Goal: Leave review/rating

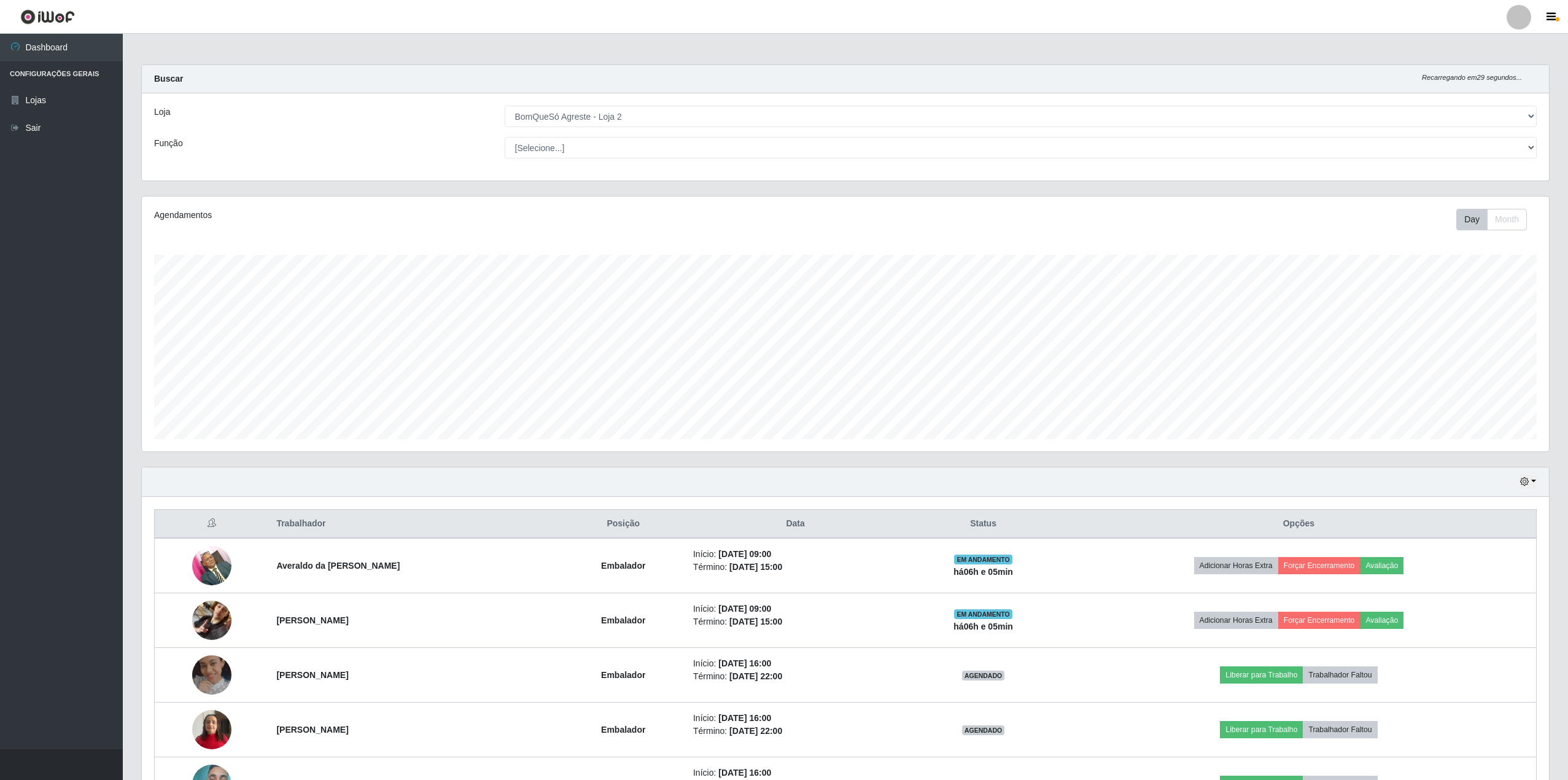
select select "214"
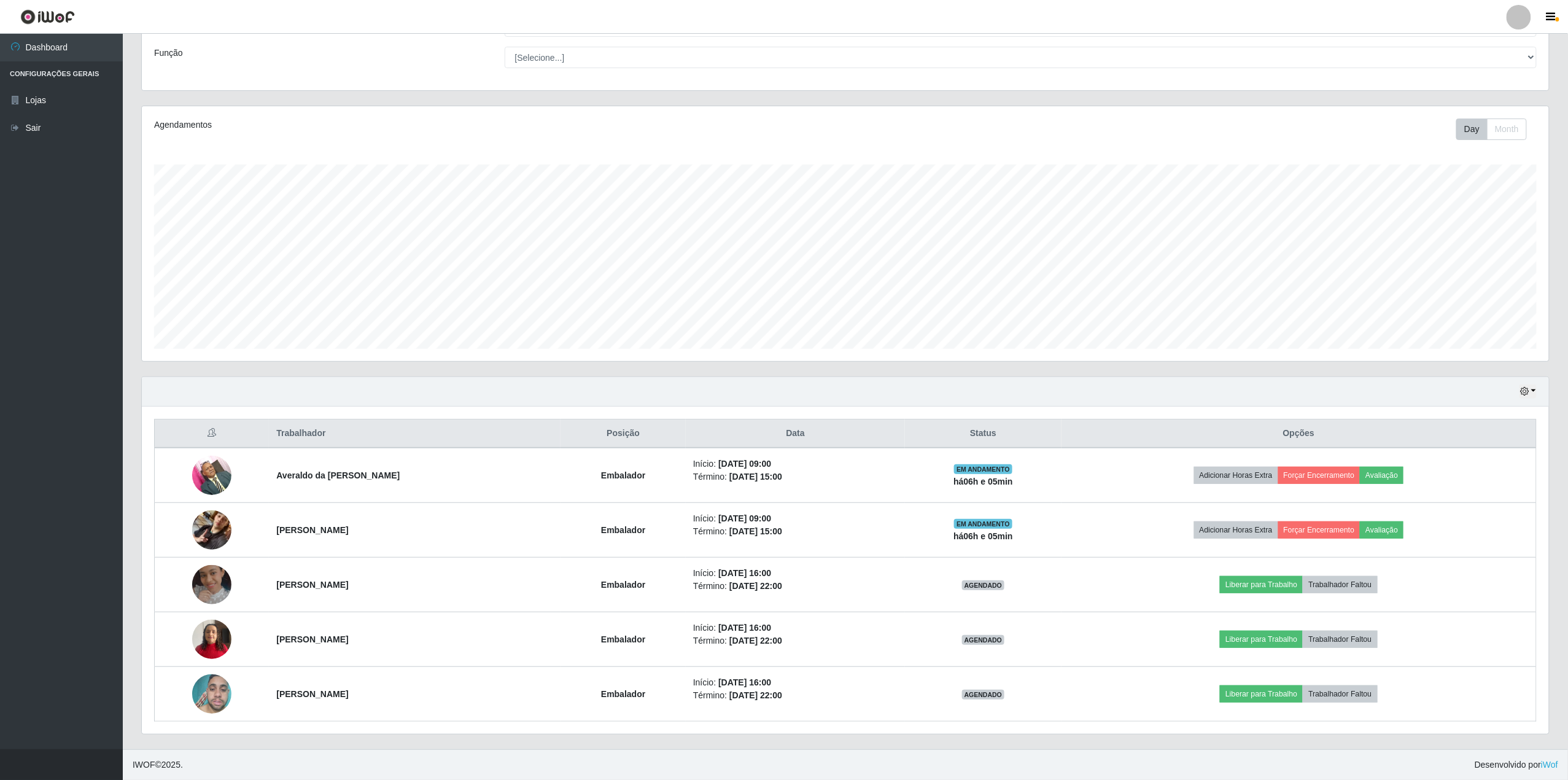
scroll to position [255, 1407]
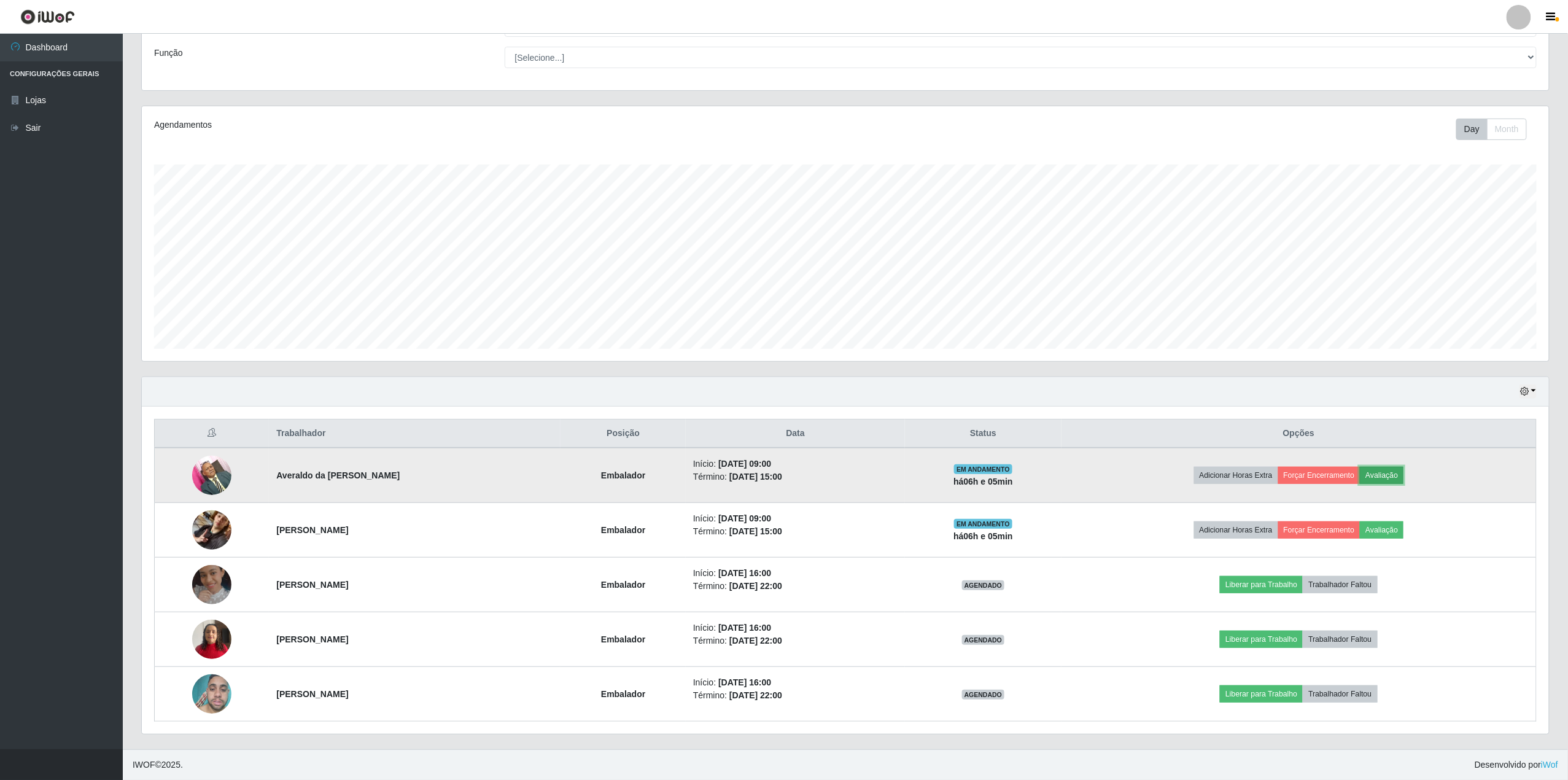
click at [1404, 466] on button "Avaliação" at bounding box center [1382, 474] width 44 height 17
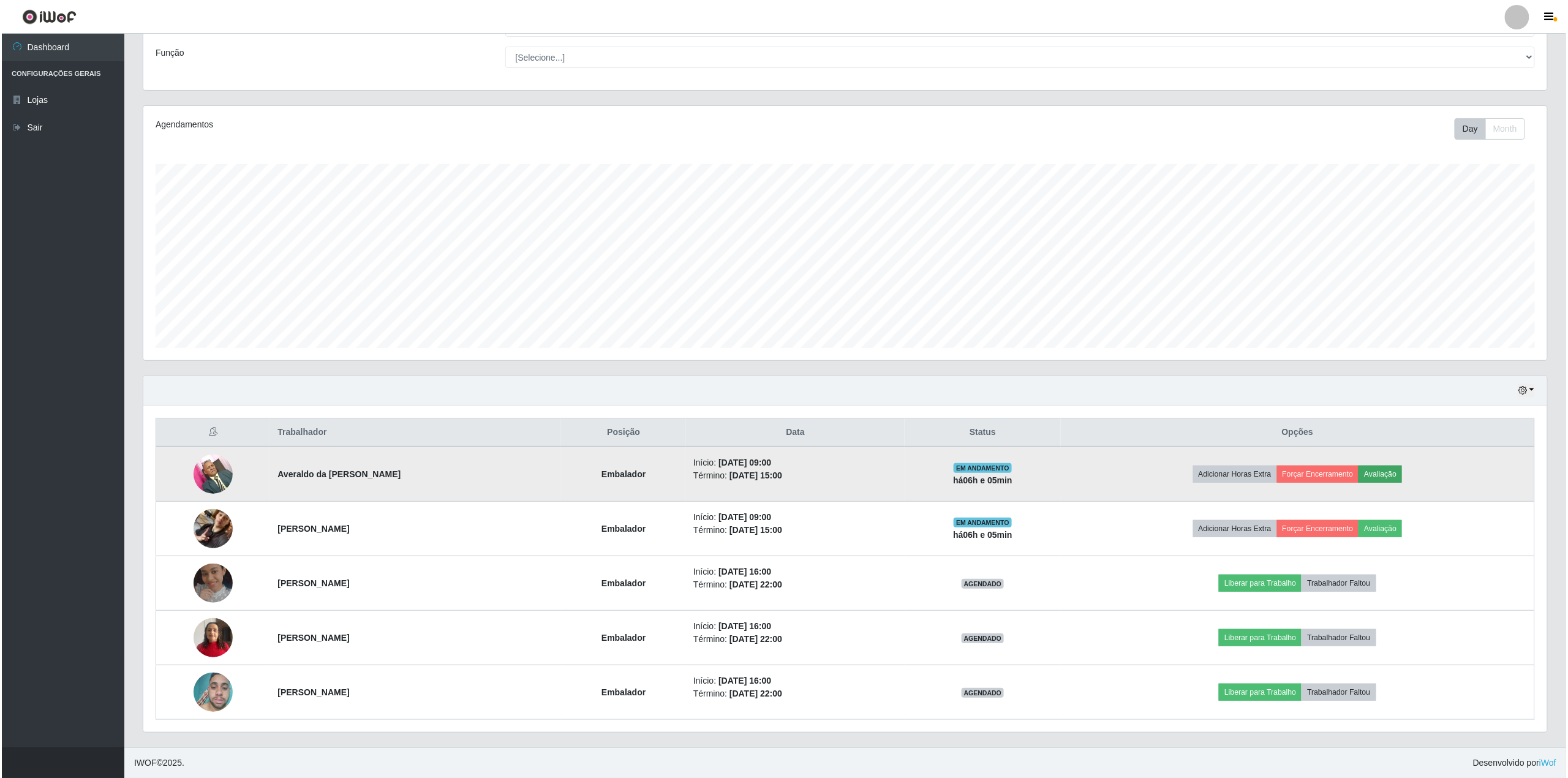
scroll to position [255, 1394]
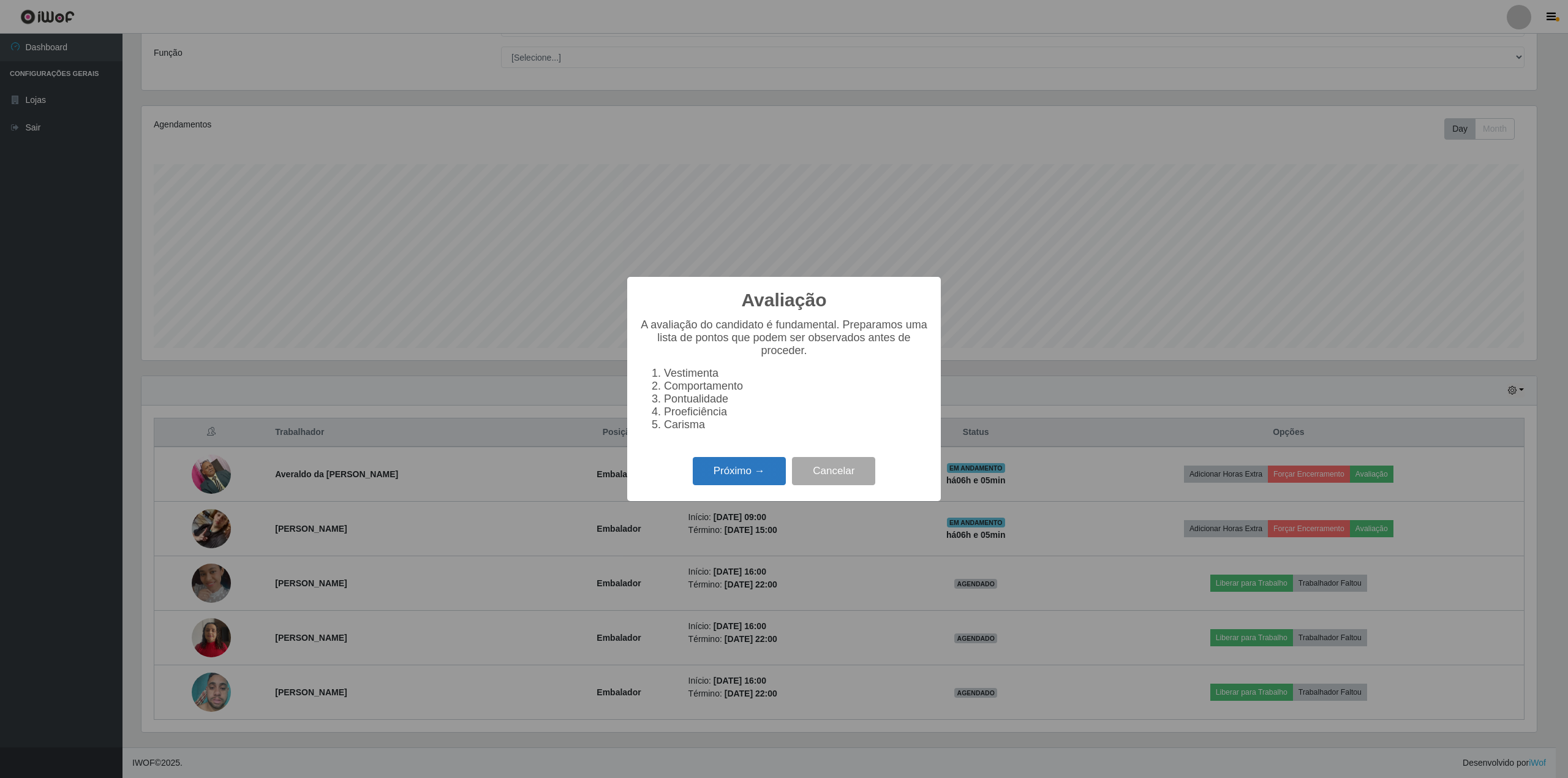
click at [729, 476] on button "Próximo →" at bounding box center [739, 471] width 93 height 29
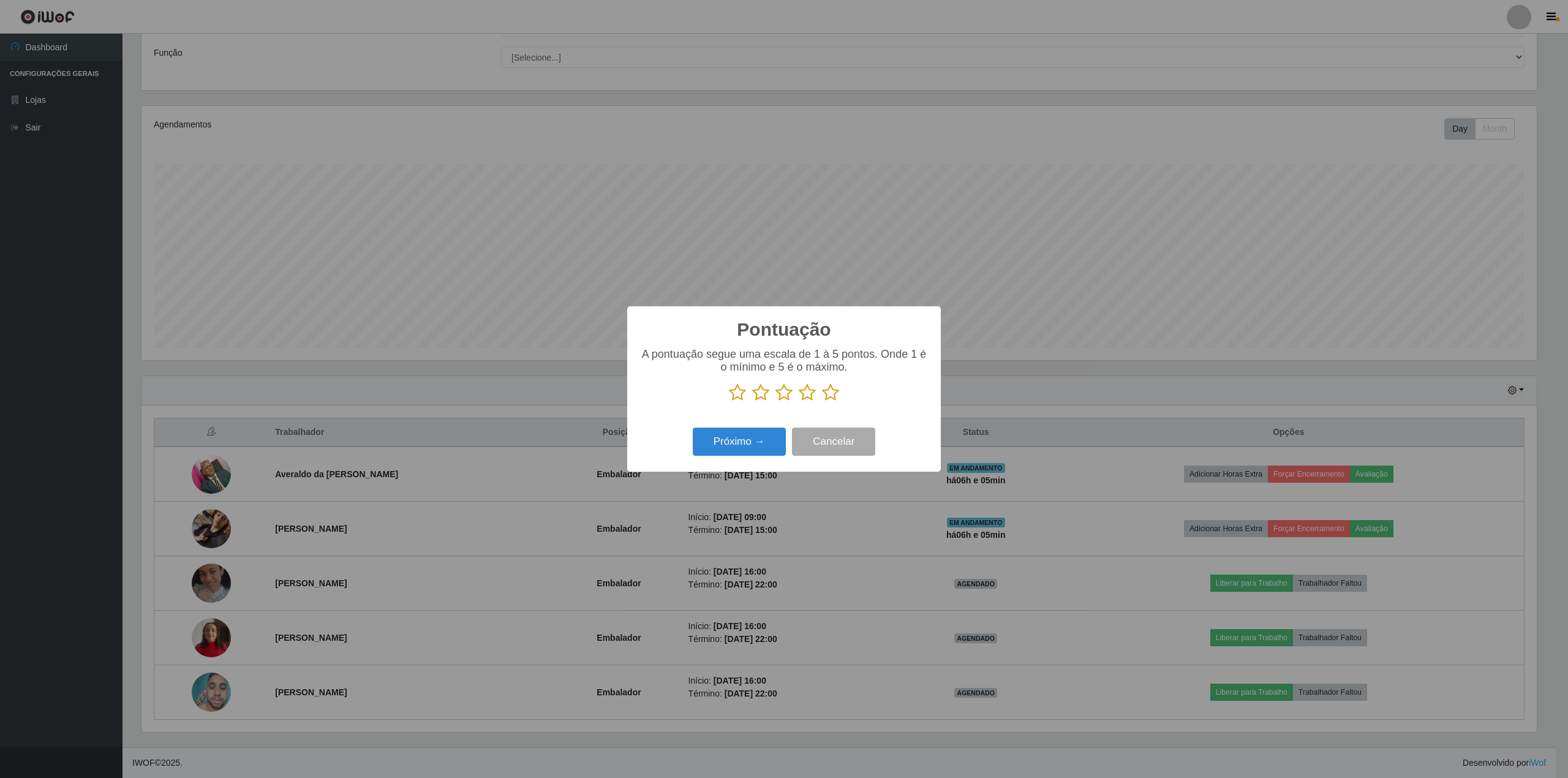
scroll to position [612050, 610969]
click at [834, 395] on icon at bounding box center [829, 392] width 17 height 19
click at [822, 402] on input "radio" at bounding box center [822, 402] width 0 height 0
click at [718, 444] on button "Próximo →" at bounding box center [739, 441] width 93 height 29
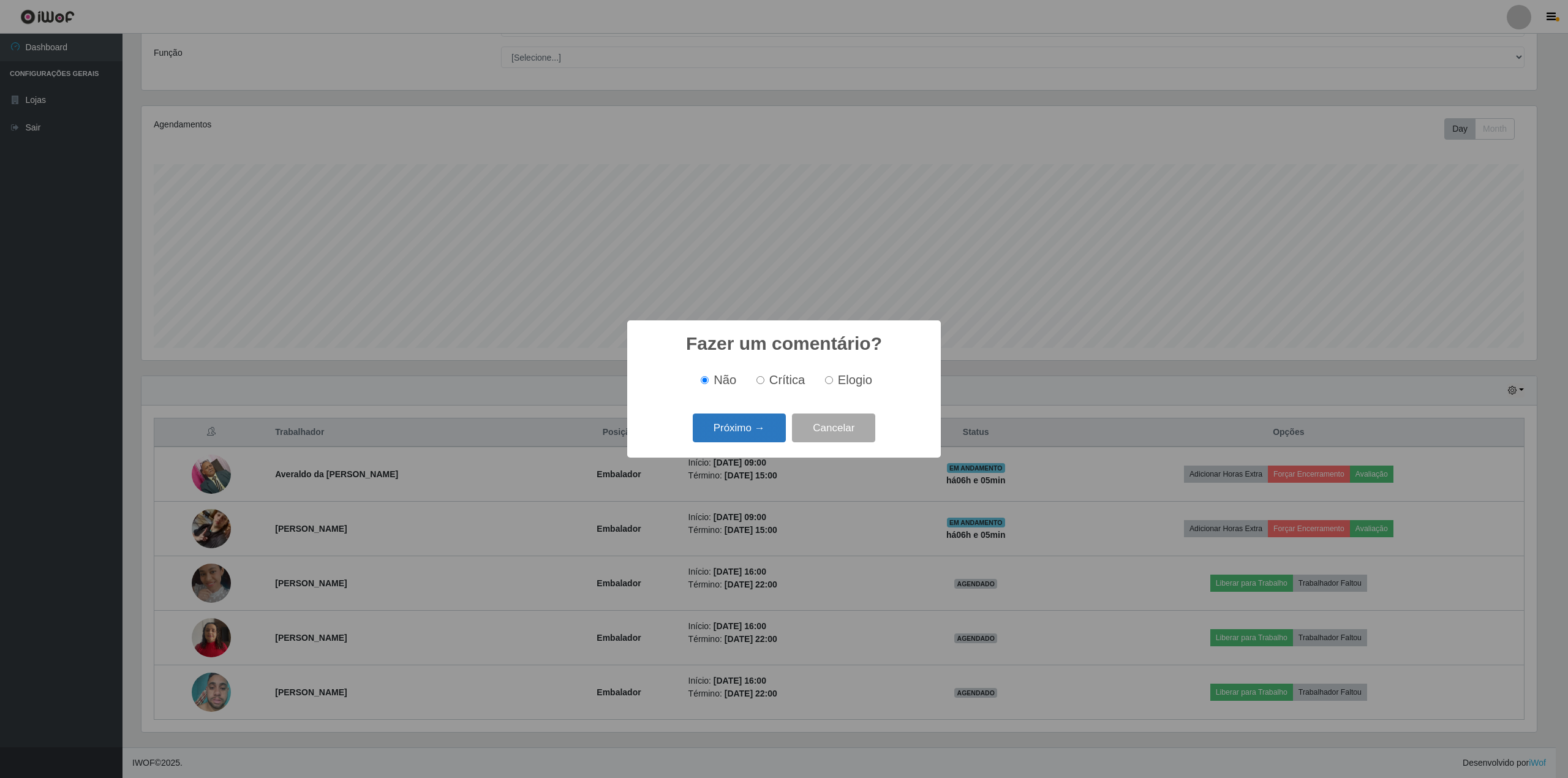
click at [723, 431] on button "Próximo →" at bounding box center [739, 428] width 93 height 29
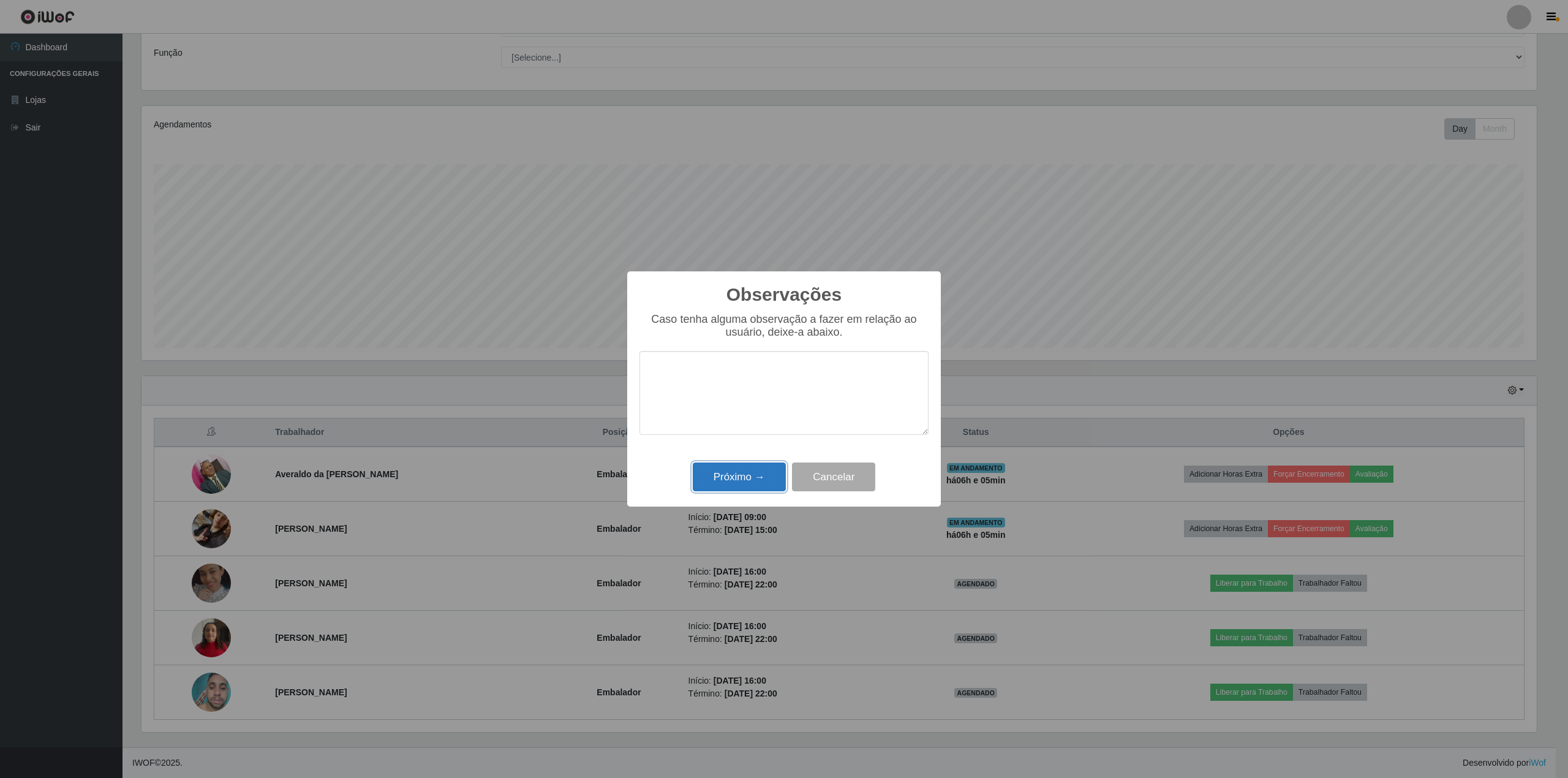
click at [714, 486] on button "Próximo →" at bounding box center [739, 476] width 93 height 29
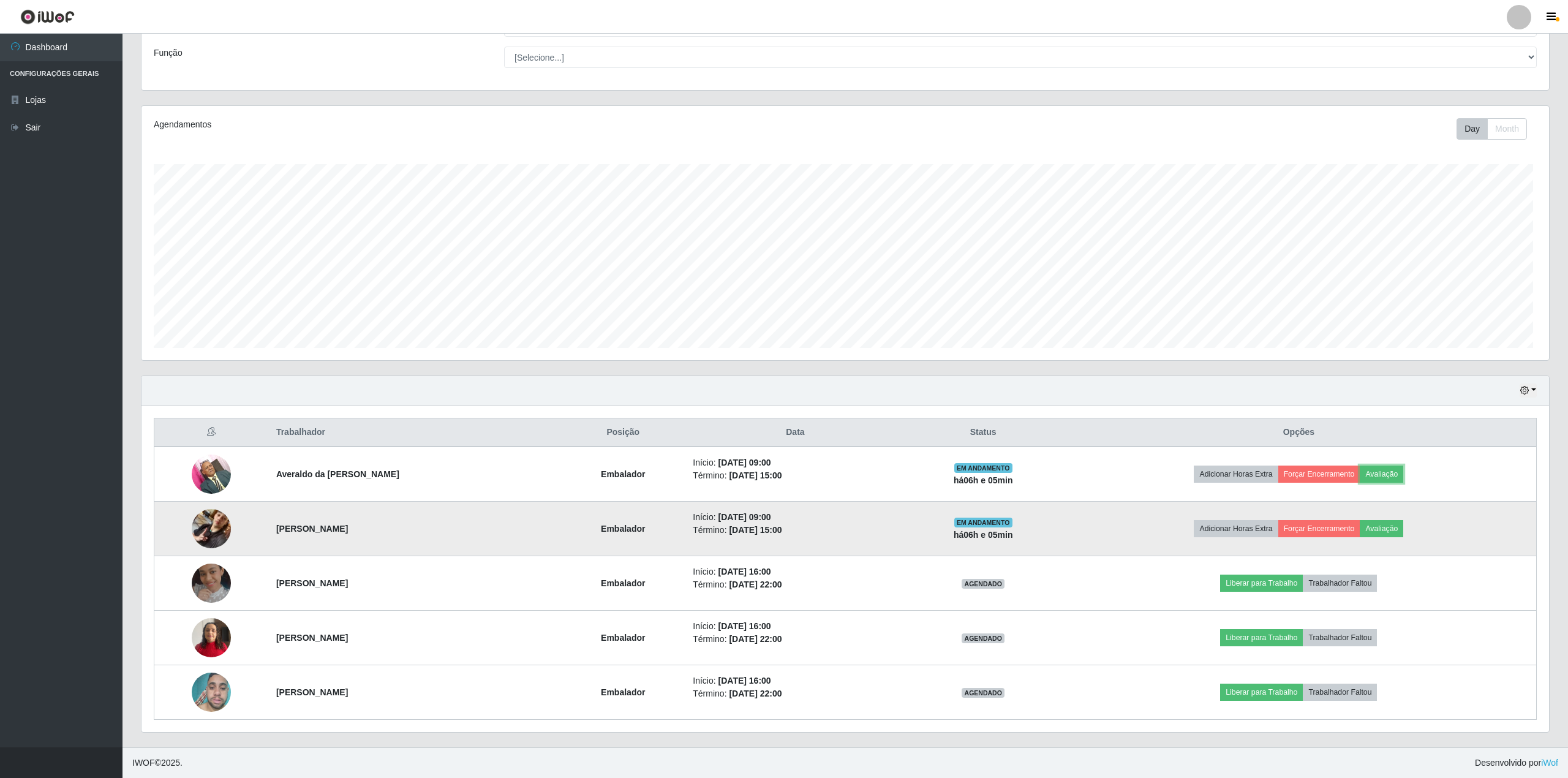
scroll to position [255, 1403]
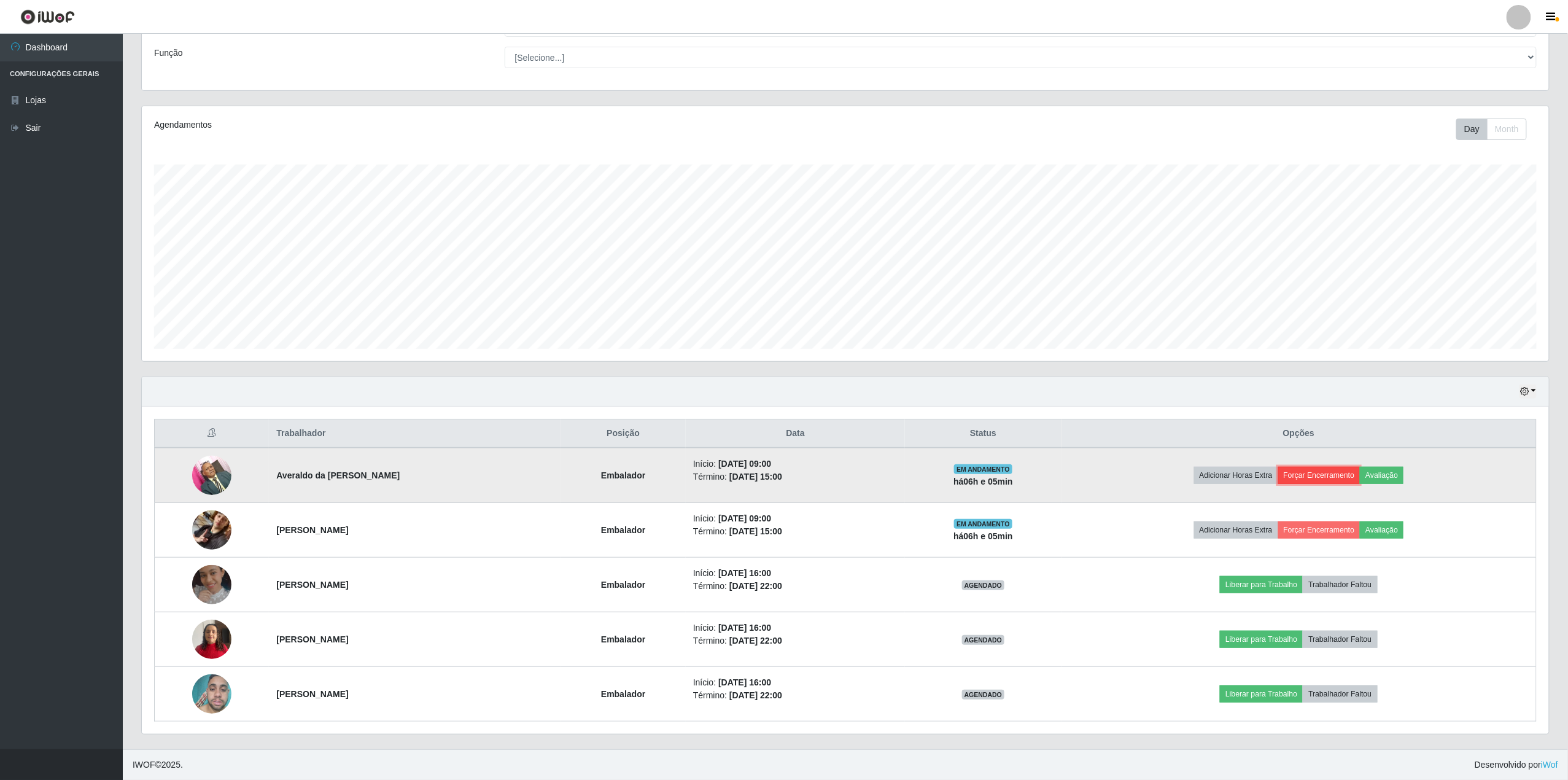
click at [1318, 469] on button "Forçar Encerramento" at bounding box center [1319, 474] width 82 height 17
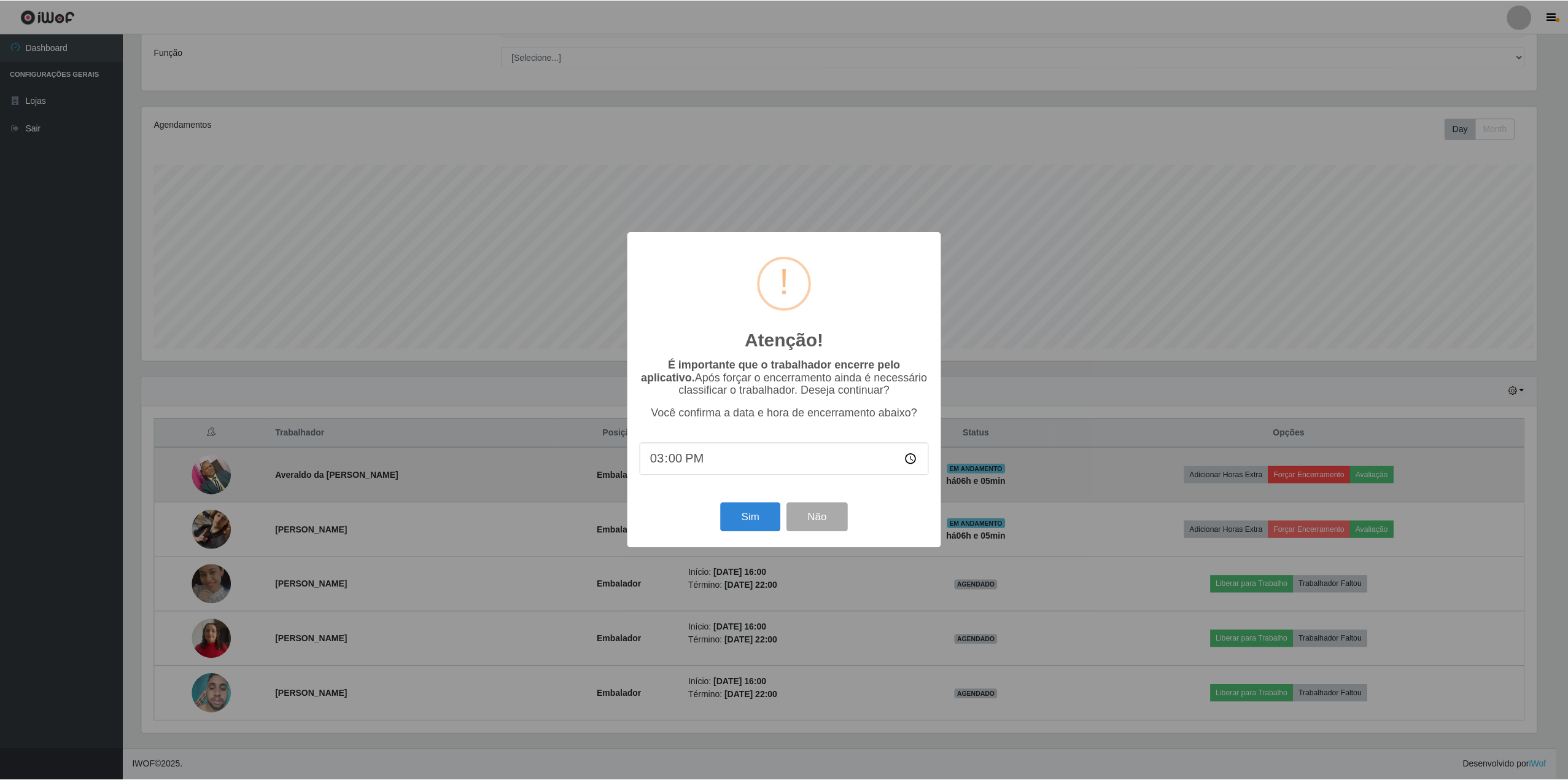
scroll to position [255, 1398]
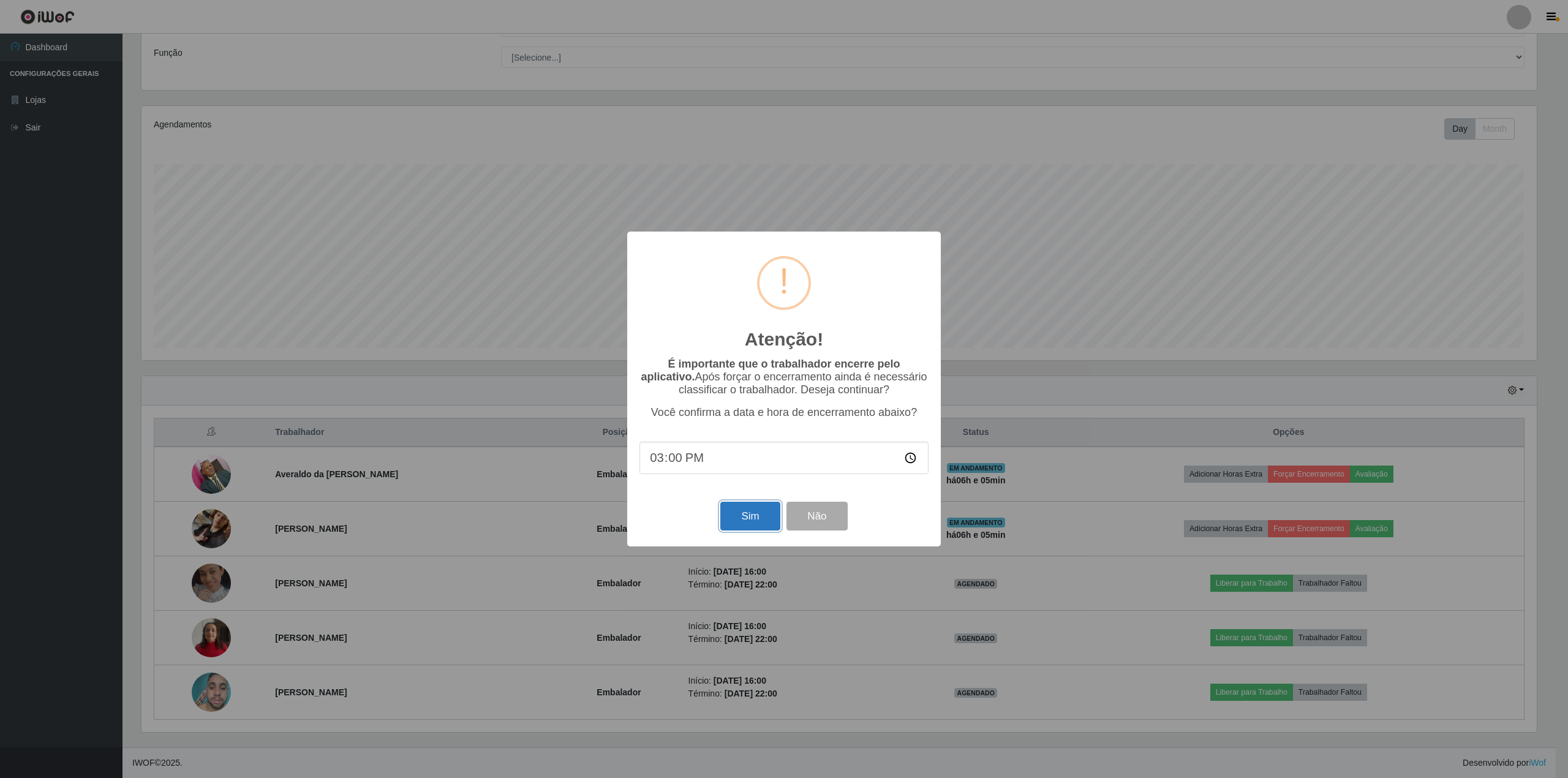
click at [745, 511] on button "Sim" at bounding box center [749, 515] width 59 height 29
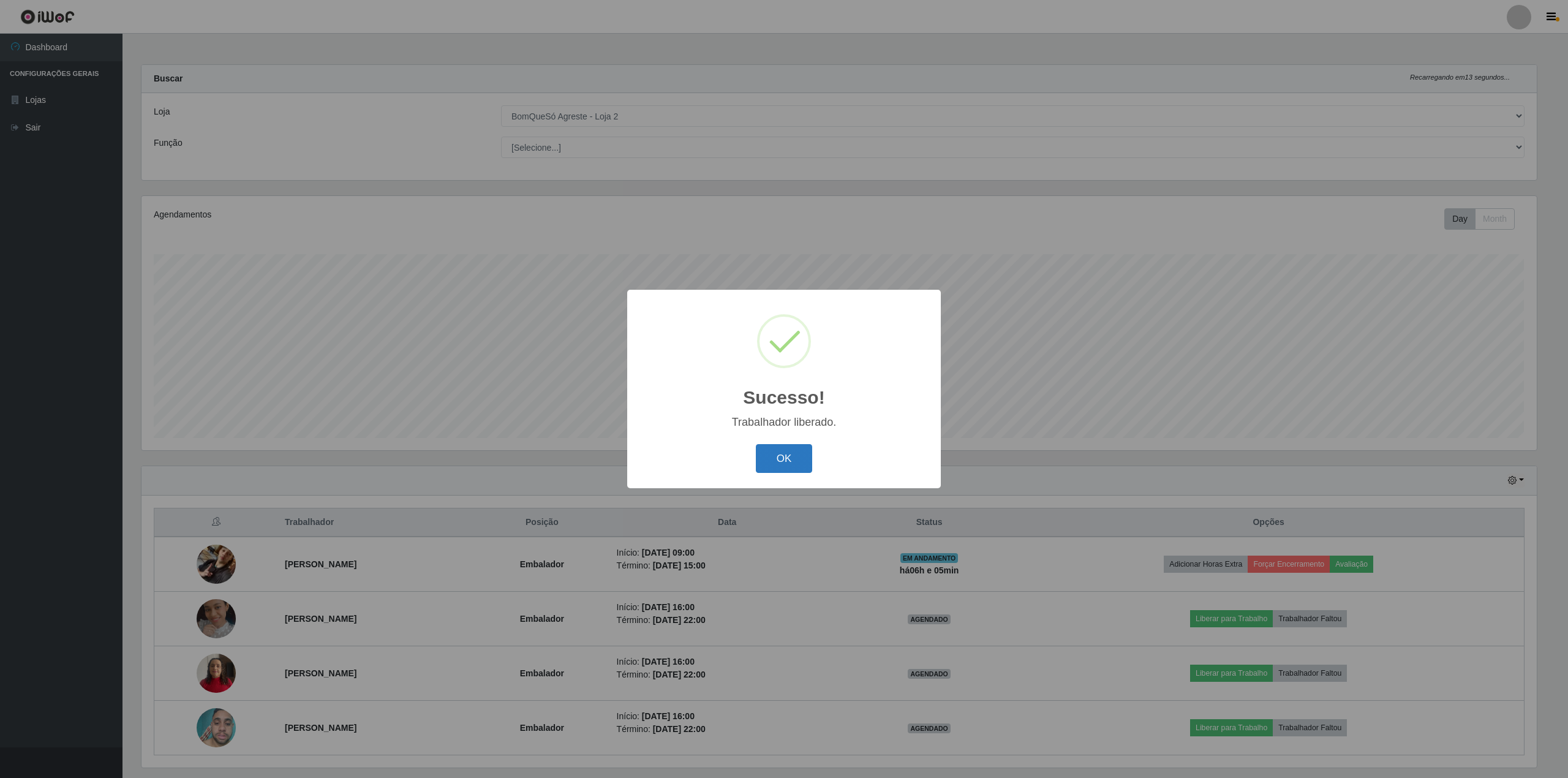
click at [774, 453] on button "OK" at bounding box center [784, 458] width 57 height 29
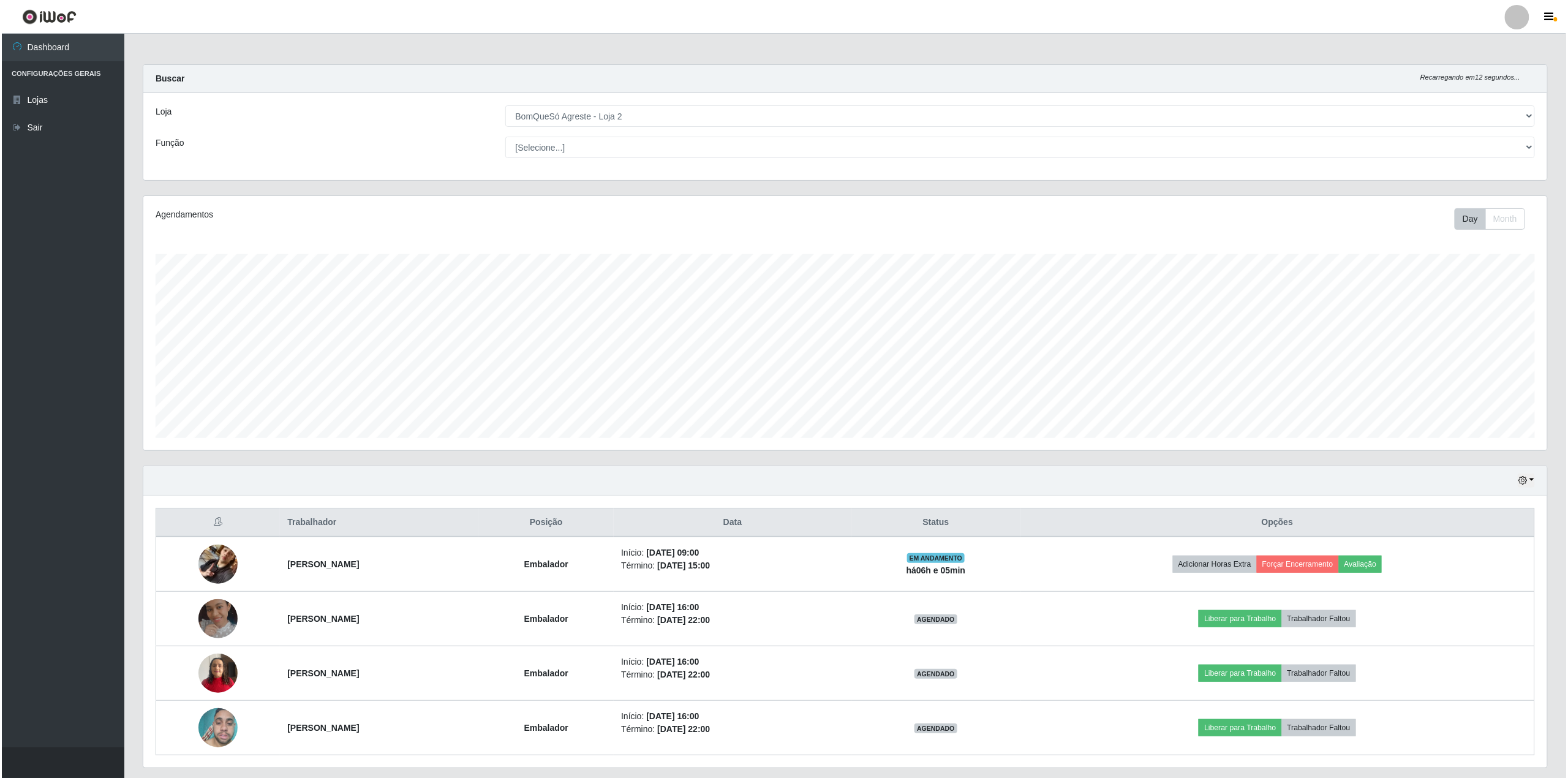
scroll to position [38, 0]
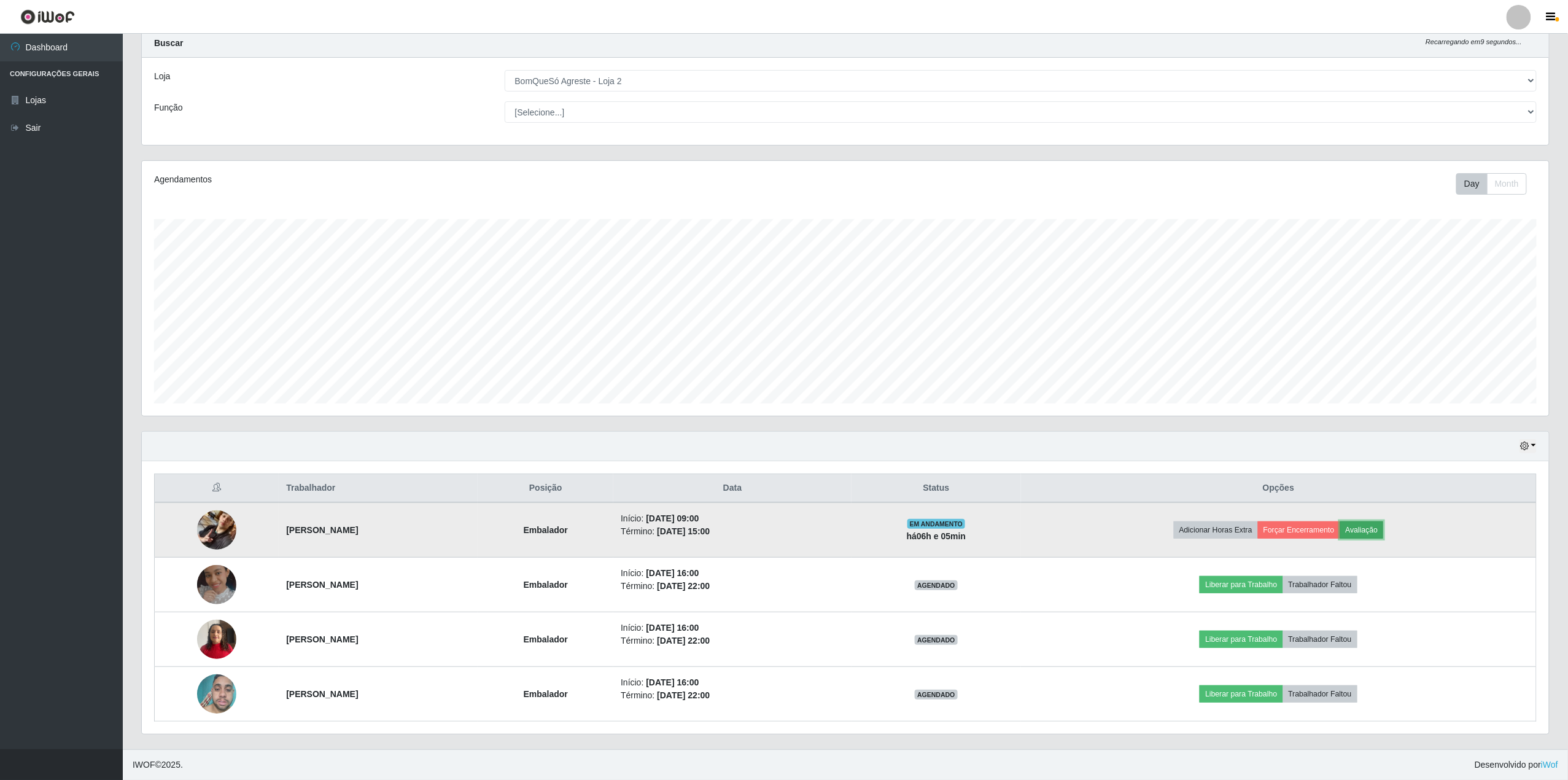
click at [1384, 522] on button "Avaliação" at bounding box center [1362, 530] width 44 height 17
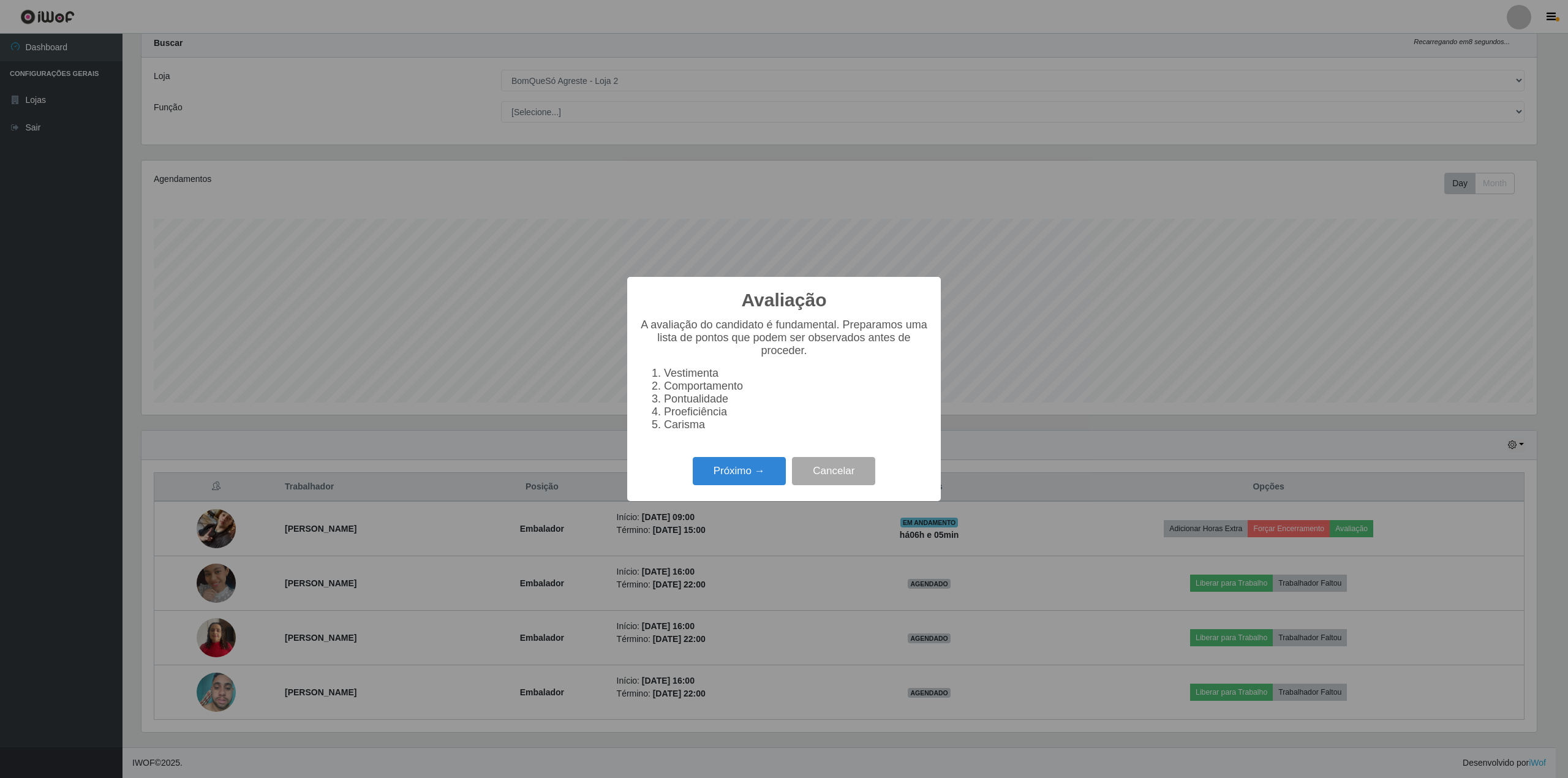
scroll to position [255, 1394]
click at [741, 483] on button "Próximo →" at bounding box center [739, 471] width 93 height 29
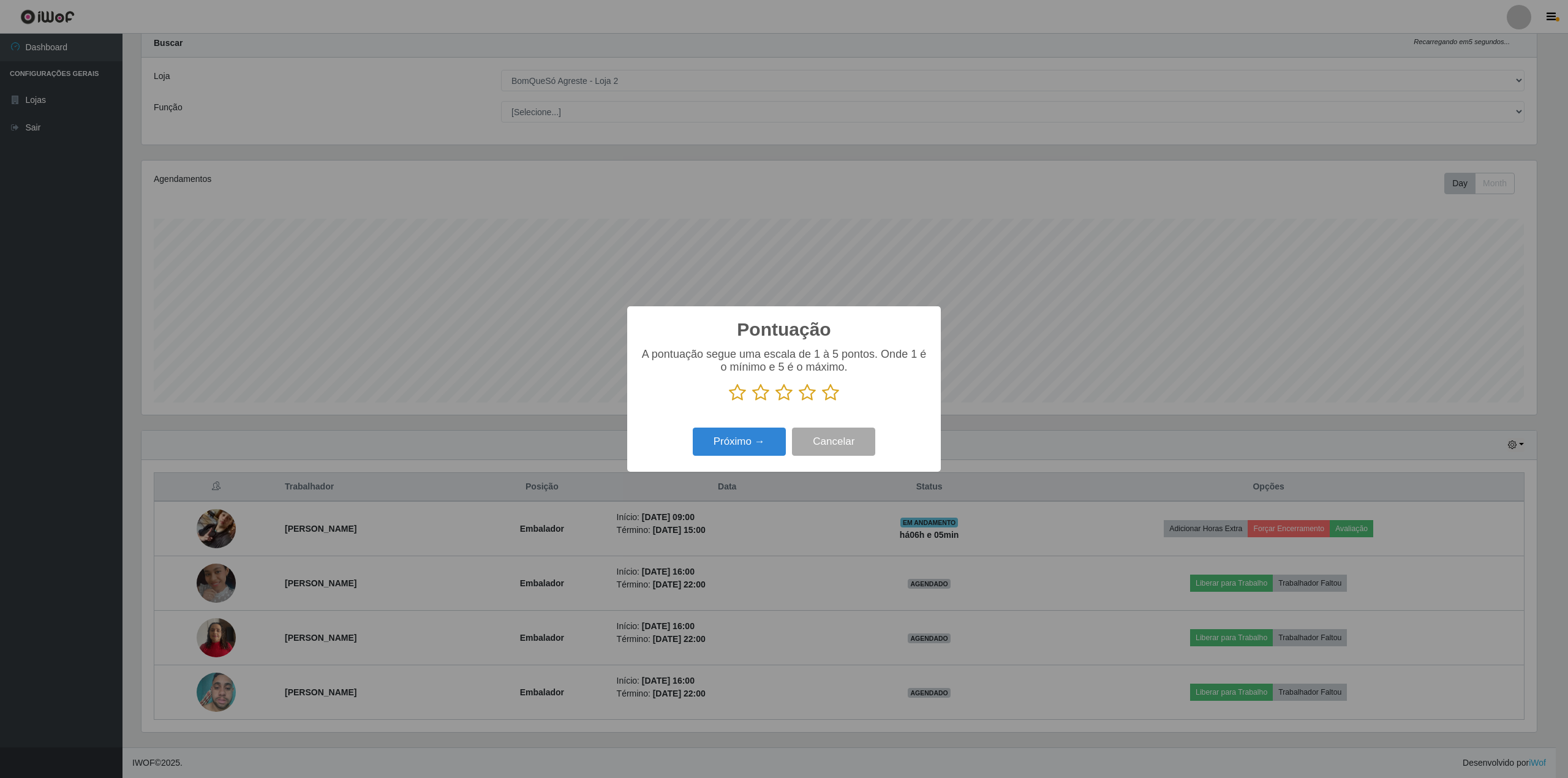
click at [826, 388] on icon at bounding box center [829, 392] width 17 height 19
click at [822, 402] on input "radio" at bounding box center [822, 402] width 0 height 0
click at [733, 447] on button "Próximo →" at bounding box center [739, 441] width 93 height 29
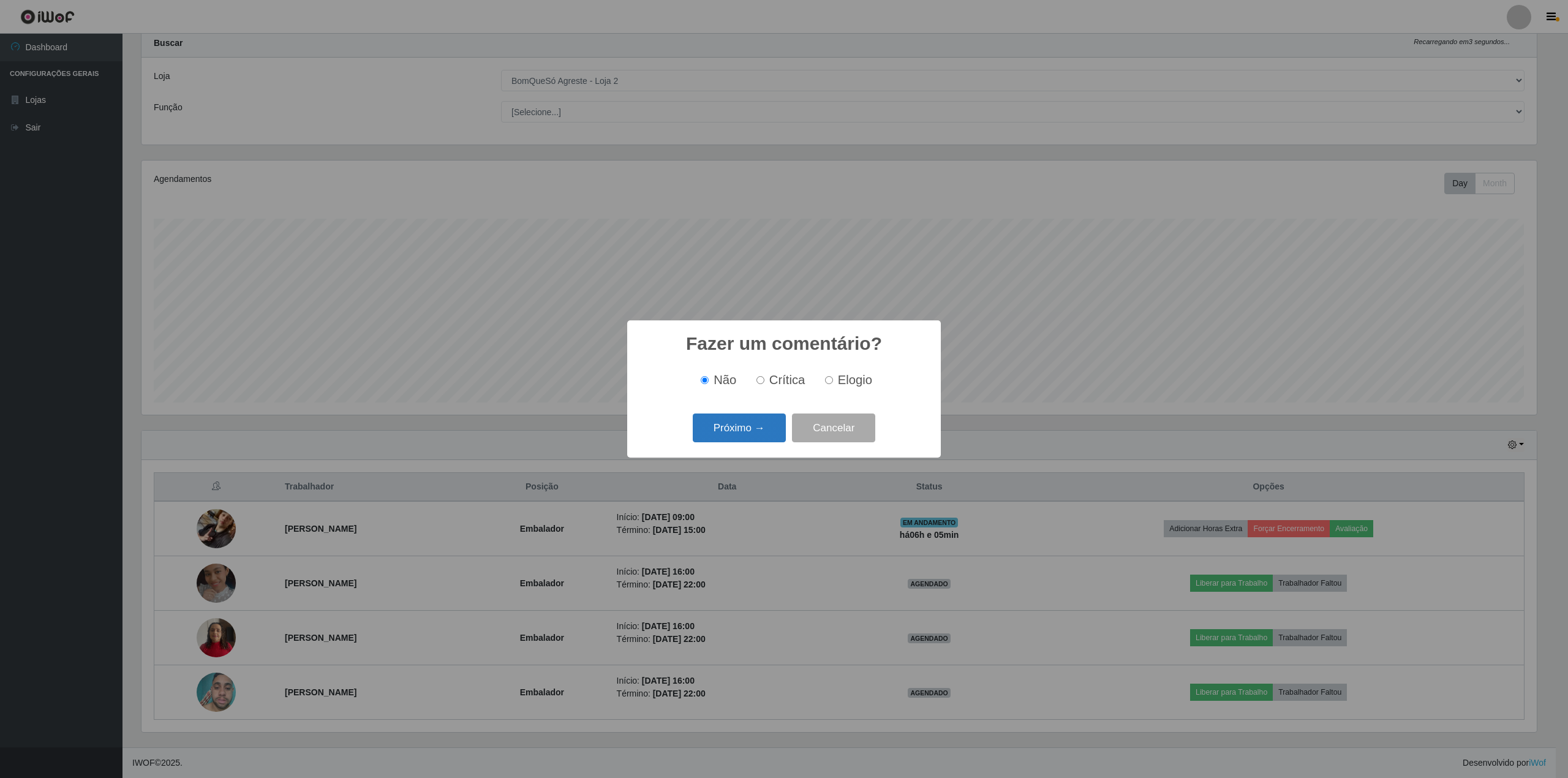
click at [745, 428] on button "Próximo →" at bounding box center [739, 428] width 93 height 29
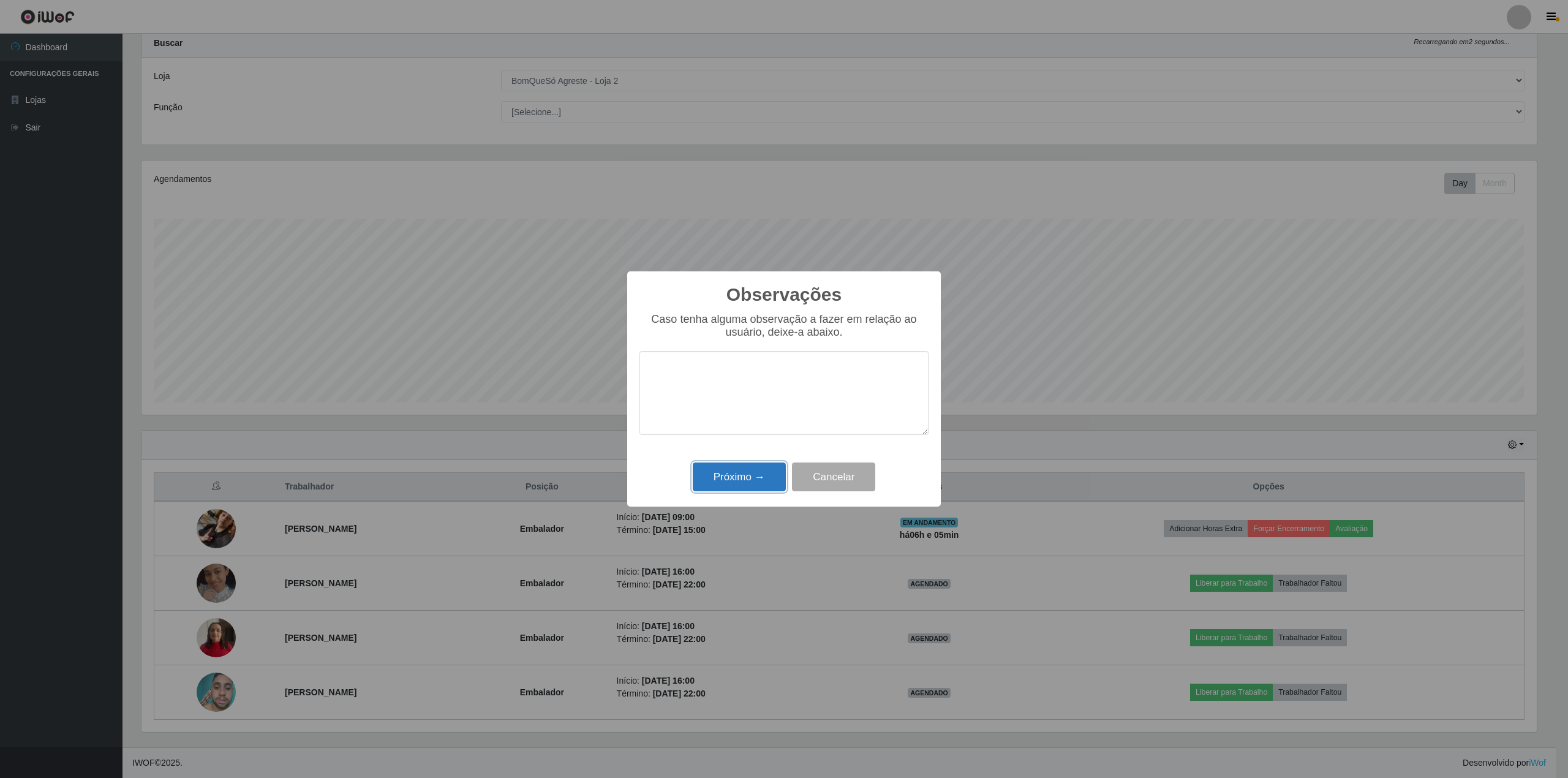
click at [761, 491] on button "Próximo →" at bounding box center [739, 476] width 93 height 29
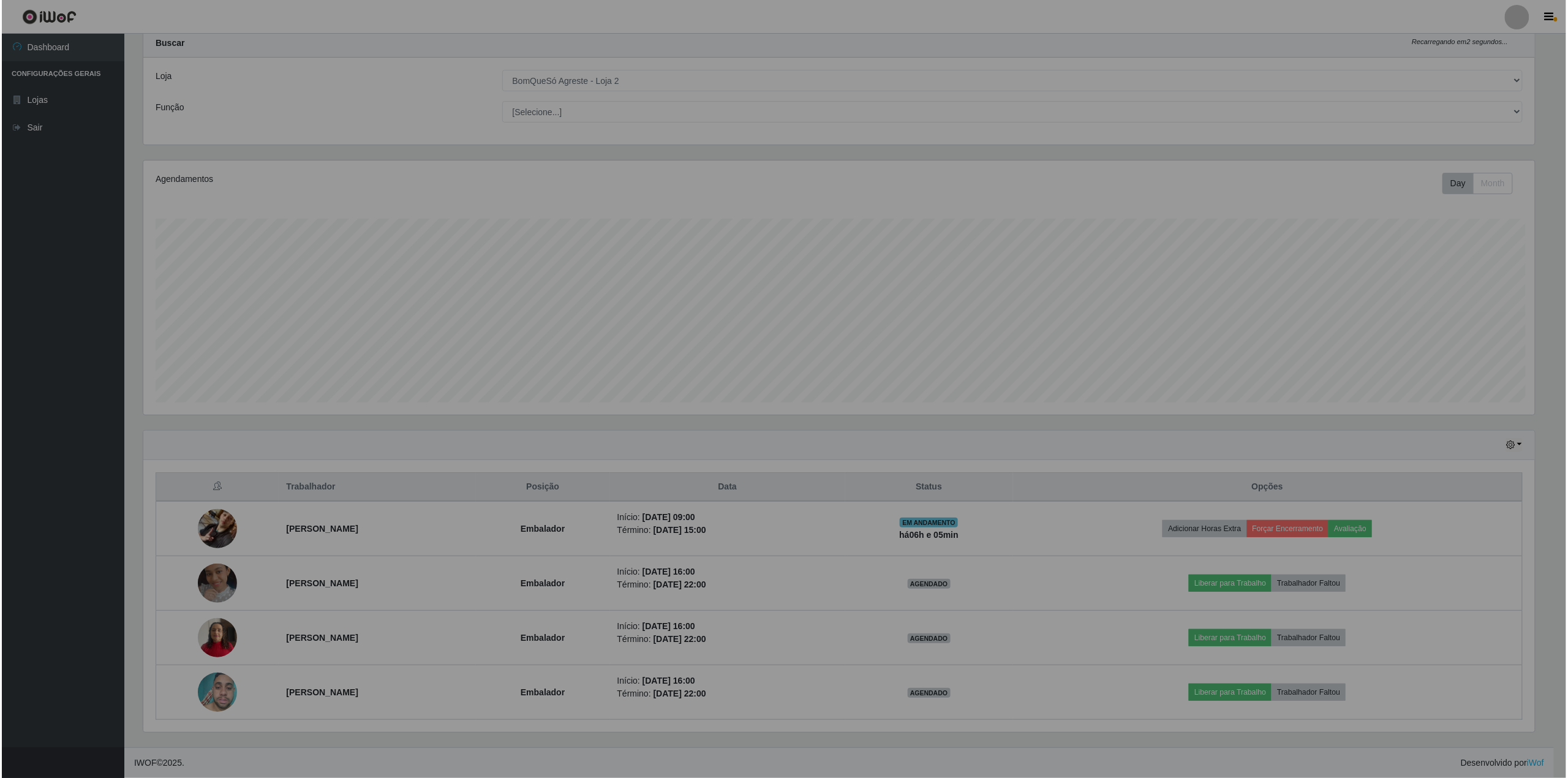
scroll to position [255, 1403]
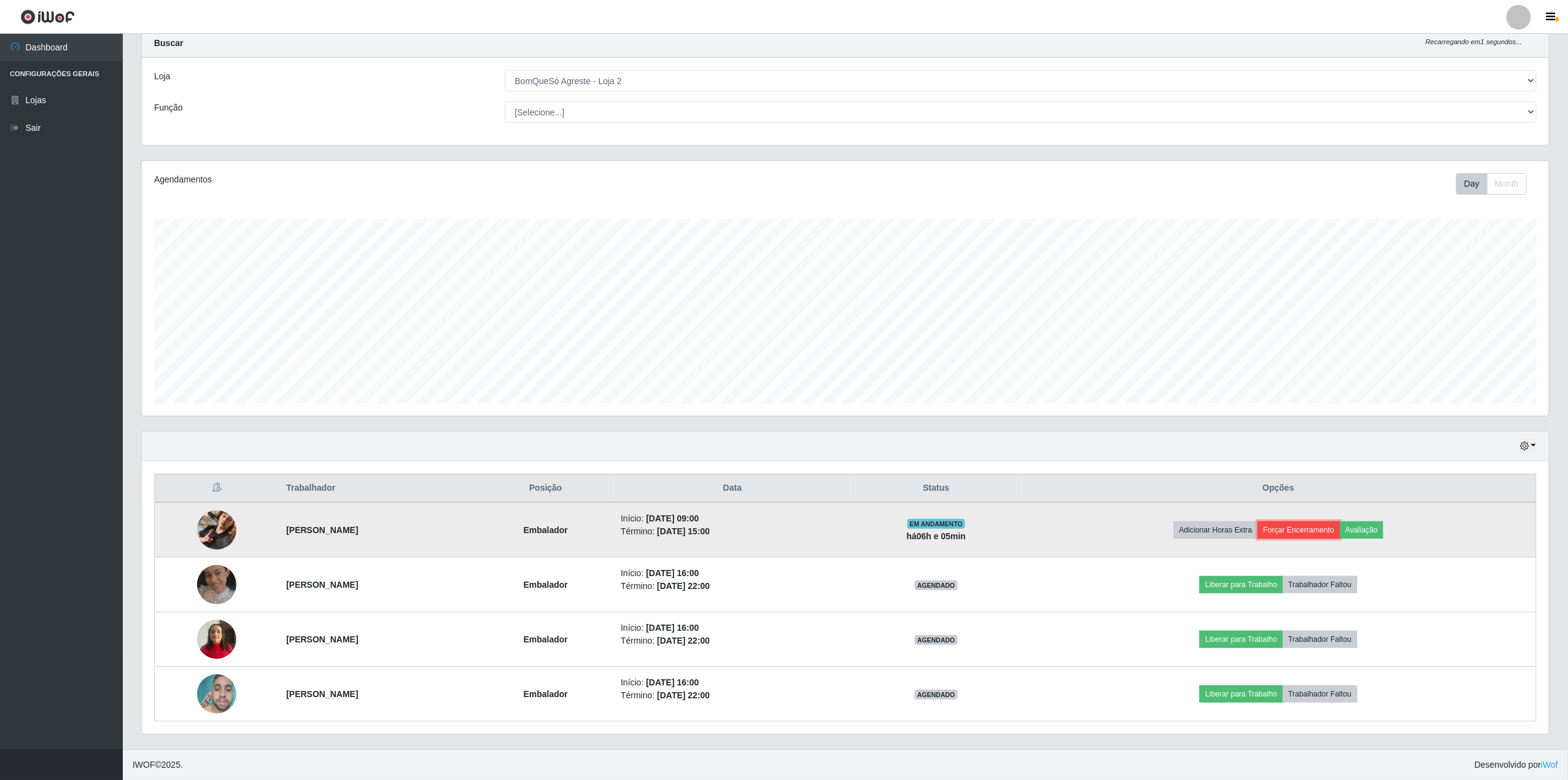
click at [1312, 525] on button "Forçar Encerramento" at bounding box center [1299, 530] width 82 height 17
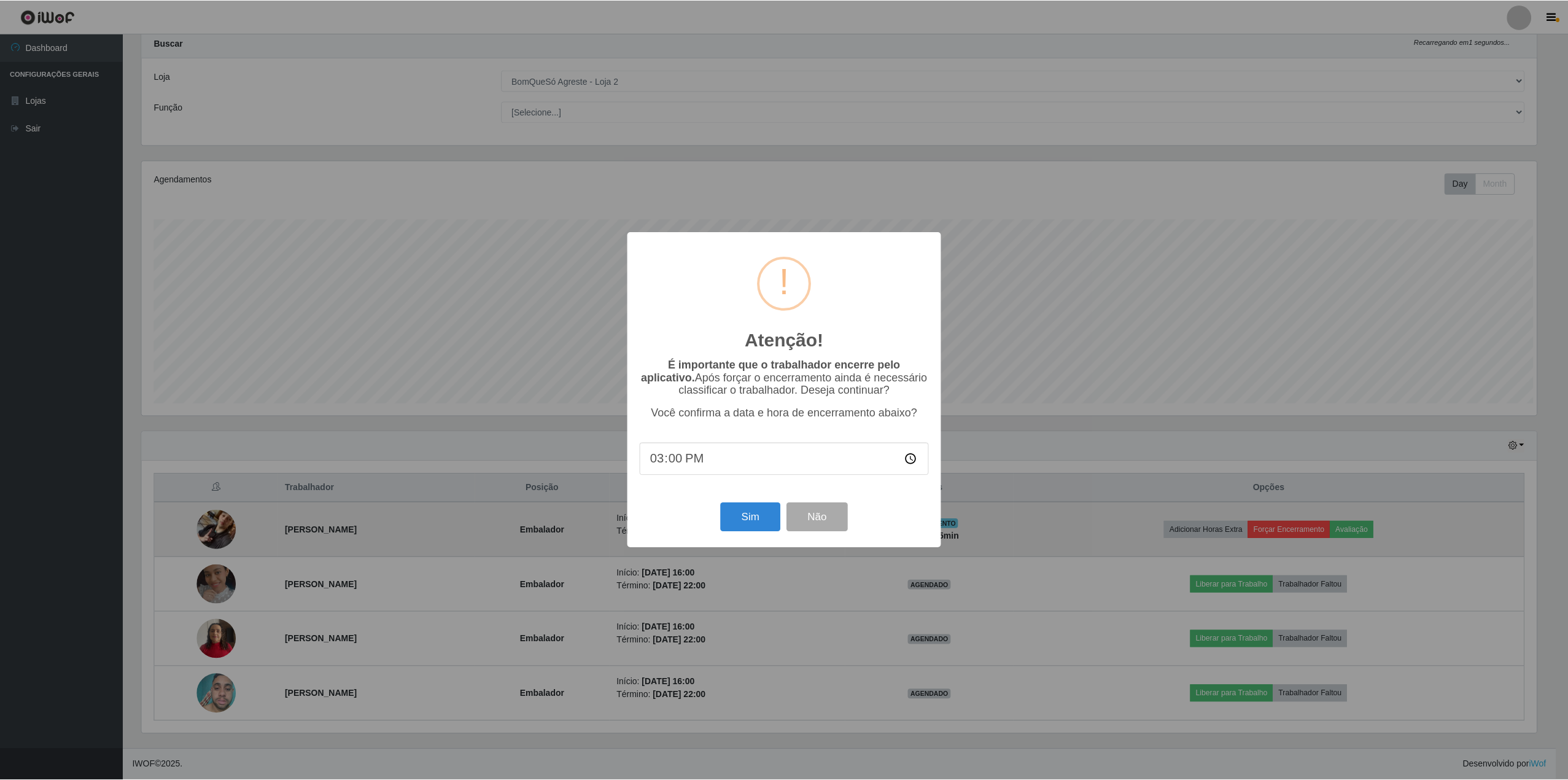
scroll to position [255, 1398]
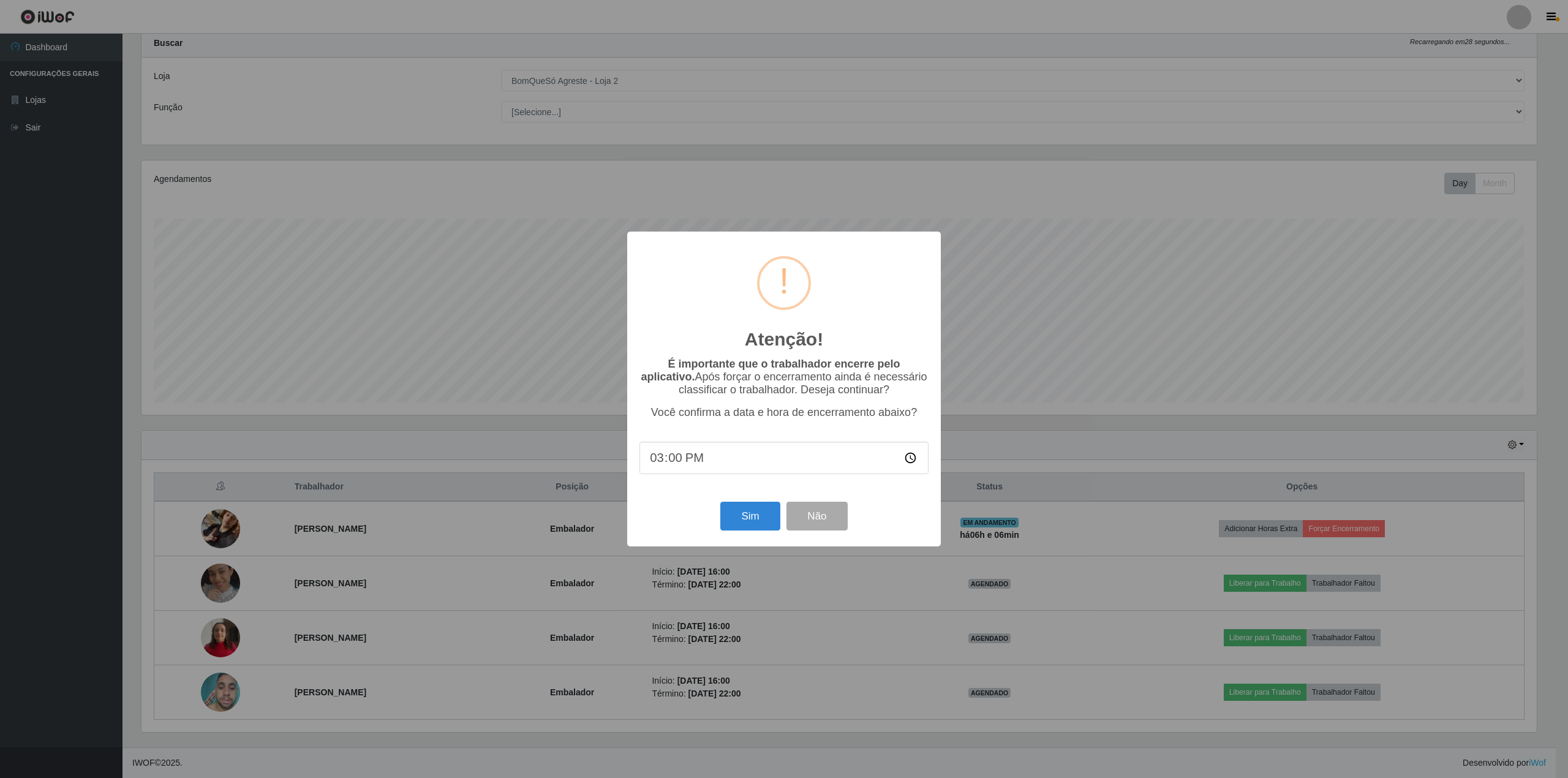
click at [745, 506] on div "Sim Não" at bounding box center [783, 515] width 289 height 35
click at [741, 516] on button "Sim" at bounding box center [749, 515] width 59 height 29
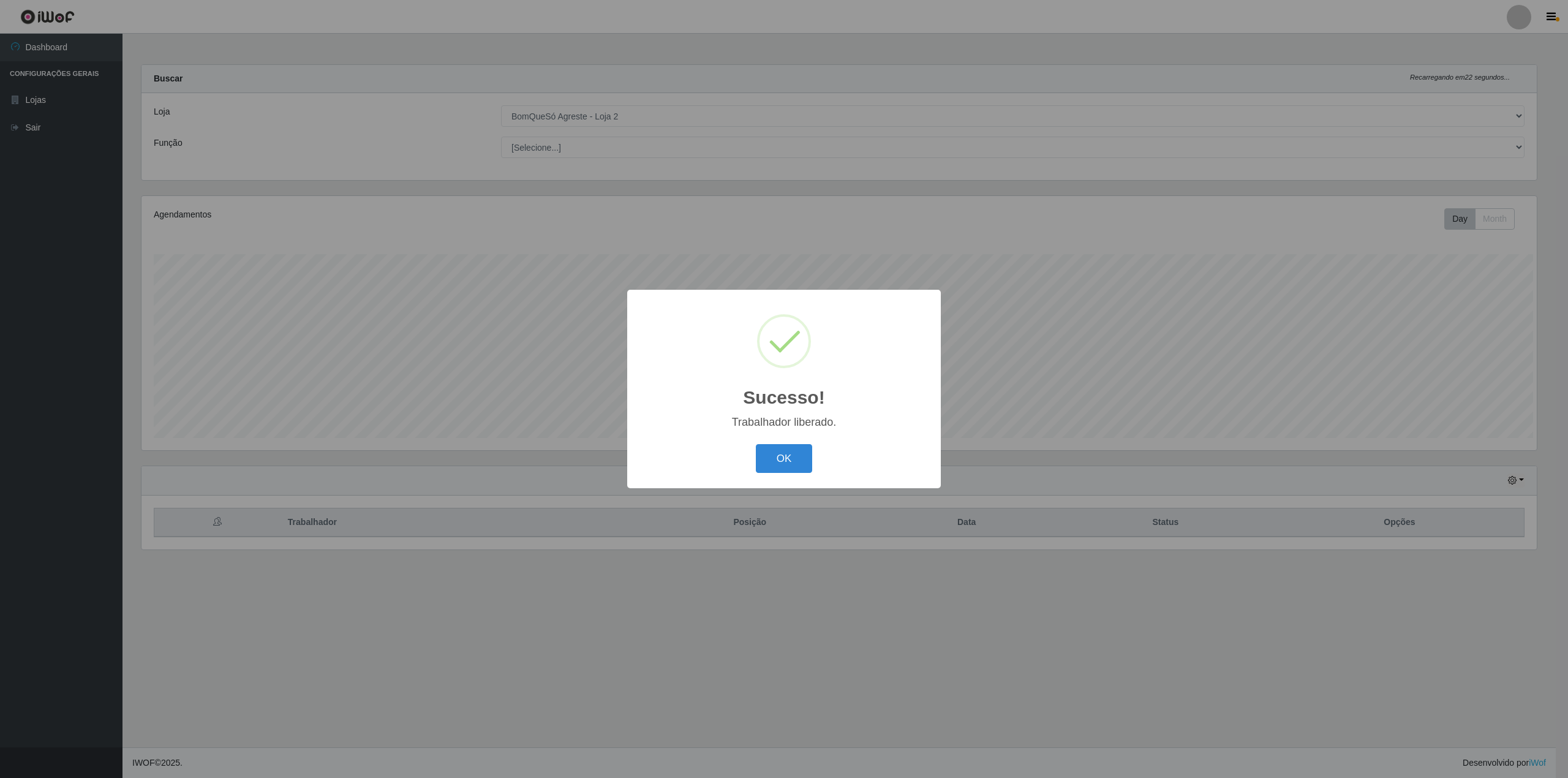
scroll to position [0, 0]
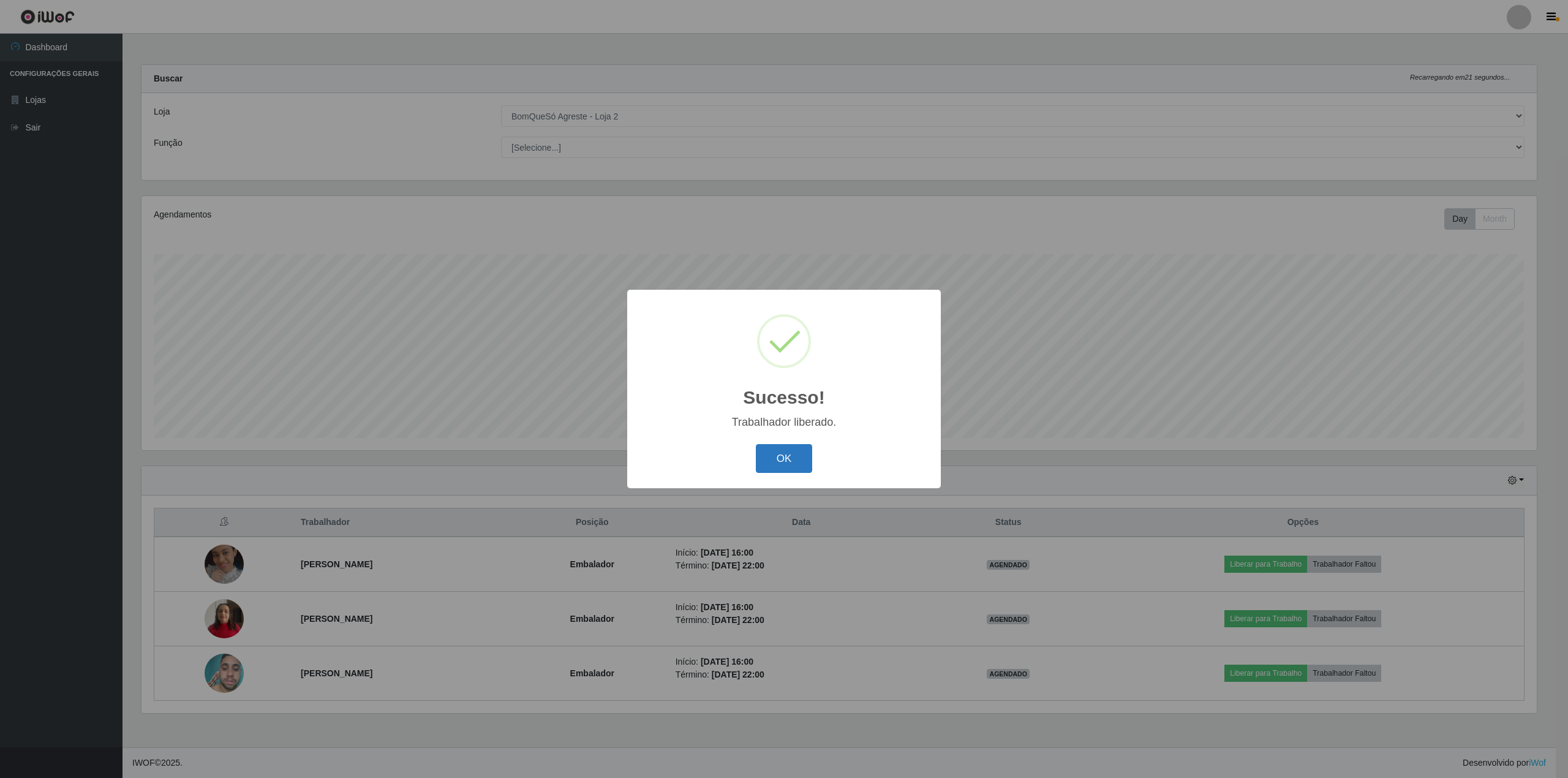
click at [786, 449] on button "OK" at bounding box center [784, 458] width 57 height 29
